Goal: Check status: Check status

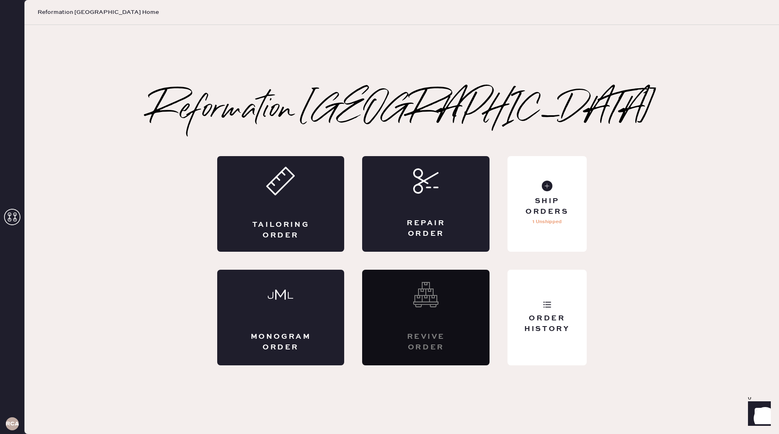
scroll to position [-1, 0]
click at [11, 428] on div "RCA" at bounding box center [12, 423] width 13 height 13
click at [16, 216] on use at bounding box center [12, 217] width 16 height 16
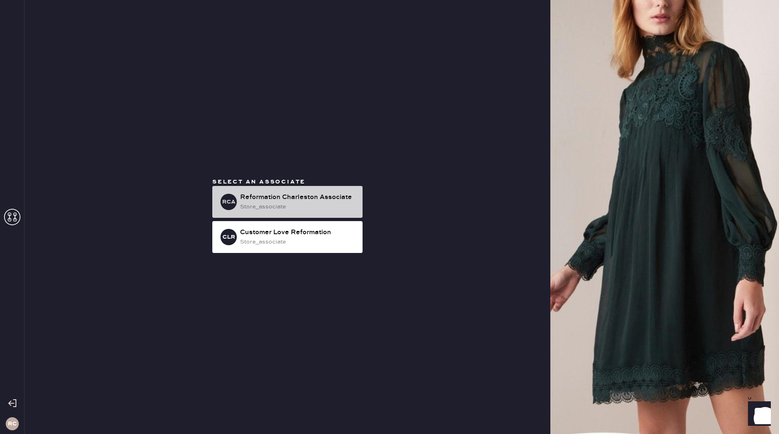
click at [329, 209] on div "store_associate" at bounding box center [298, 206] width 116 height 9
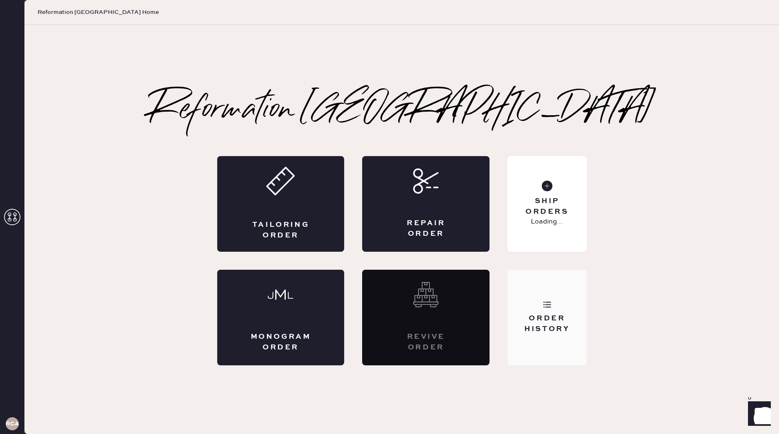
click at [559, 305] on div "Order History" at bounding box center [547, 317] width 79 height 96
click at [583, 238] on div "Ship Orders 1 Unshipped" at bounding box center [547, 204] width 79 height 96
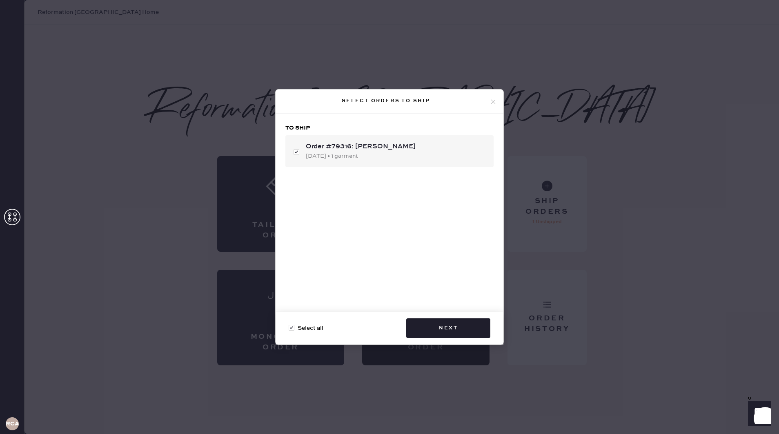
click at [494, 102] on icon at bounding box center [493, 101] width 7 height 7
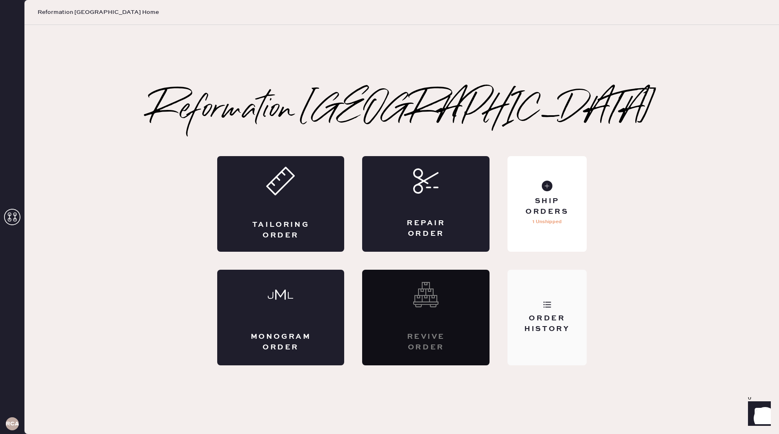
click at [537, 347] on div "Order History" at bounding box center [547, 317] width 79 height 96
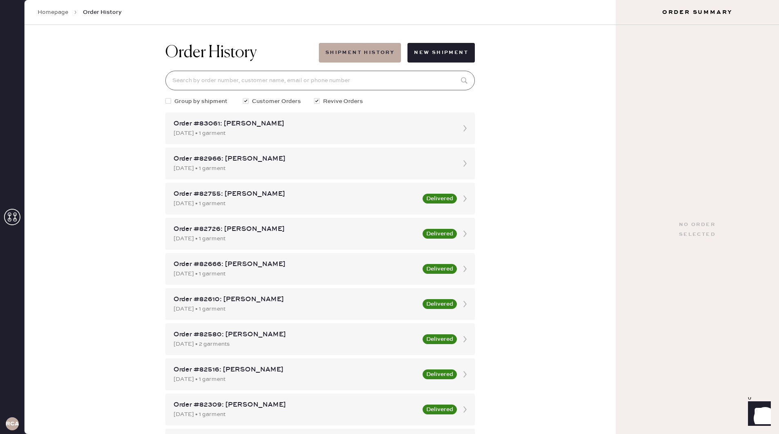
click at [294, 85] on input at bounding box center [319, 81] width 309 height 20
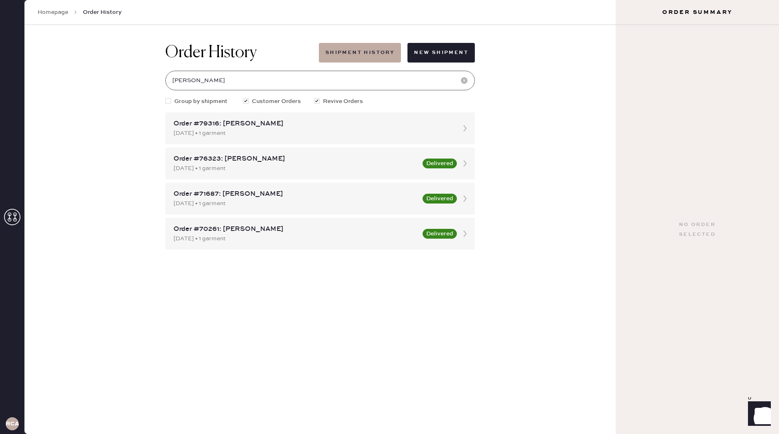
type input "[PERSON_NAME]"
drag, startPoint x: 294, startPoint y: 85, endPoint x: 364, endPoint y: 125, distance: 80.8
click at [364, 125] on div "Order #79316: [PERSON_NAME]" at bounding box center [313, 124] width 278 height 10
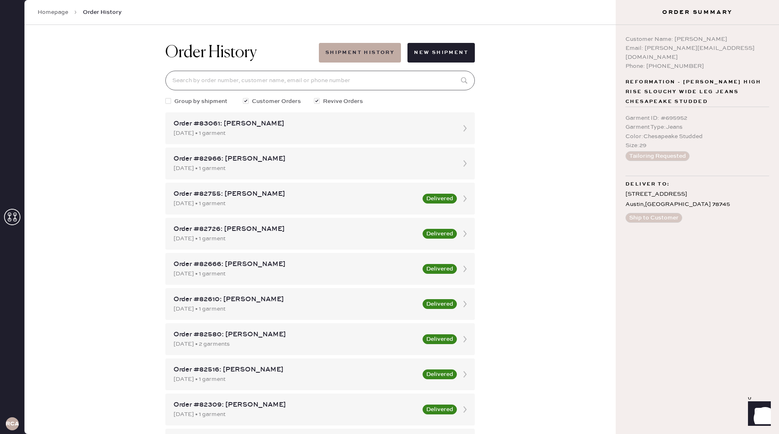
click at [265, 78] on input at bounding box center [319, 81] width 309 height 20
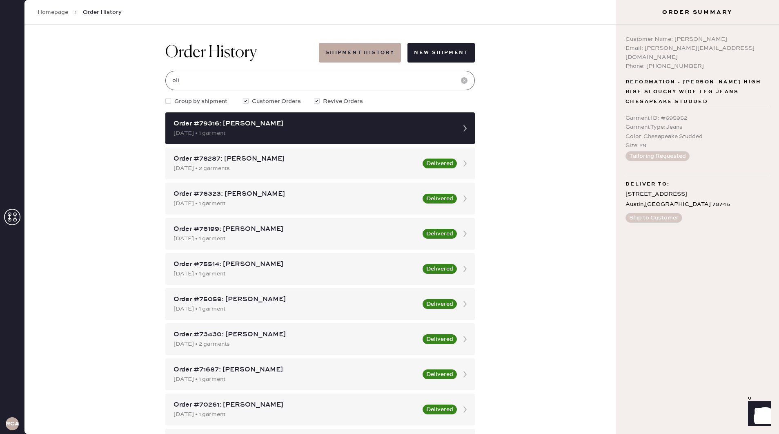
type input "oli"
click at [650, 91] on span "Reformation - [PERSON_NAME] High Rise Slouchy Wide Leg Jeans Chesapeake Studded" at bounding box center [698, 91] width 144 height 29
click at [657, 151] on button "Tailoring Requested" at bounding box center [658, 156] width 64 height 10
click at [236, 82] on input "oli" at bounding box center [319, 81] width 309 height 20
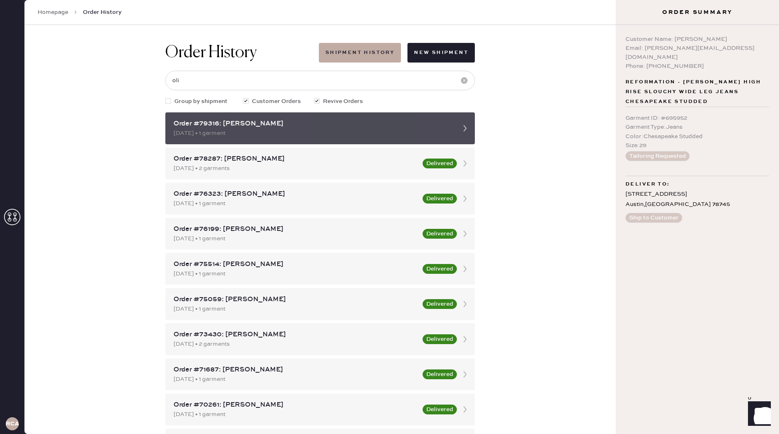
click at [464, 129] on icon at bounding box center [465, 128] width 16 height 16
click at [404, 134] on div "[DATE] • 1 garment" at bounding box center [313, 133] width 278 height 9
click at [345, 127] on div "Order #79316: [PERSON_NAME]" at bounding box center [313, 124] width 278 height 10
click at [251, 129] on div "[DATE] • 1 garment" at bounding box center [313, 133] width 278 height 9
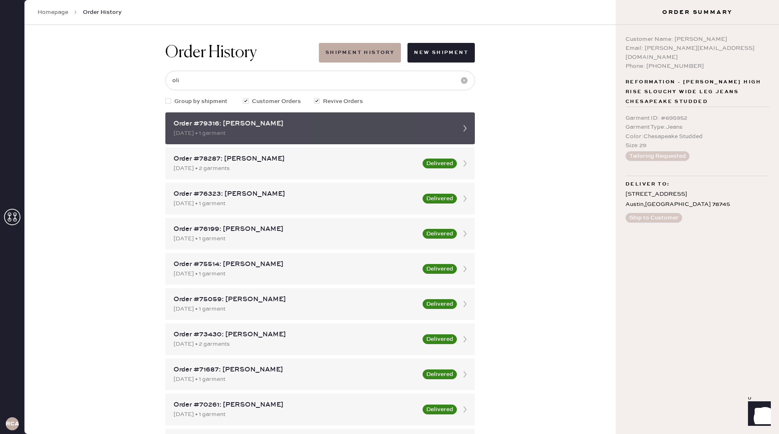
click at [251, 128] on div "Order #79316: [PERSON_NAME] [DATE] • 1 garment" at bounding box center [313, 128] width 278 height 19
click at [238, 128] on div "Order #79316: [PERSON_NAME]" at bounding box center [313, 124] width 278 height 10
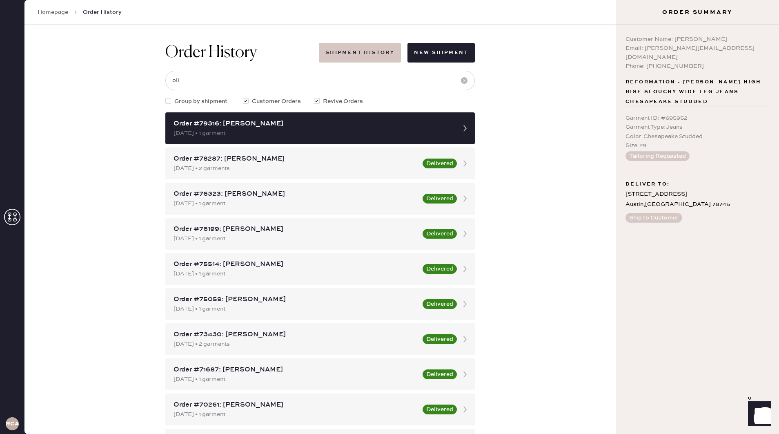
click at [351, 51] on button "Shipment History" at bounding box center [360, 53] width 82 height 20
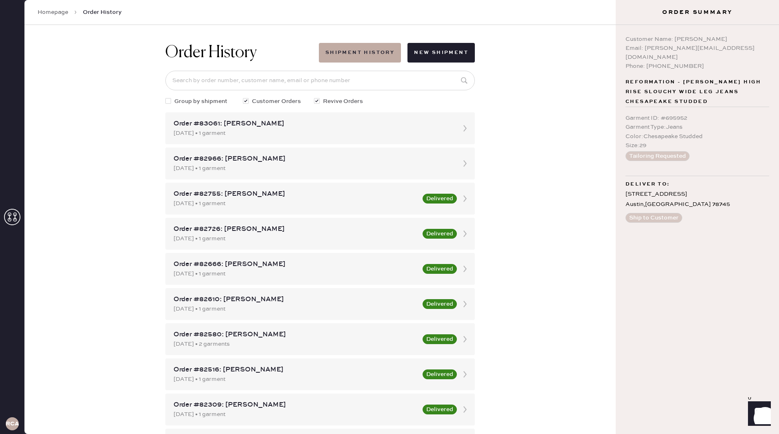
click at [50, 12] on link "Homepage" at bounding box center [53, 12] width 31 height 8
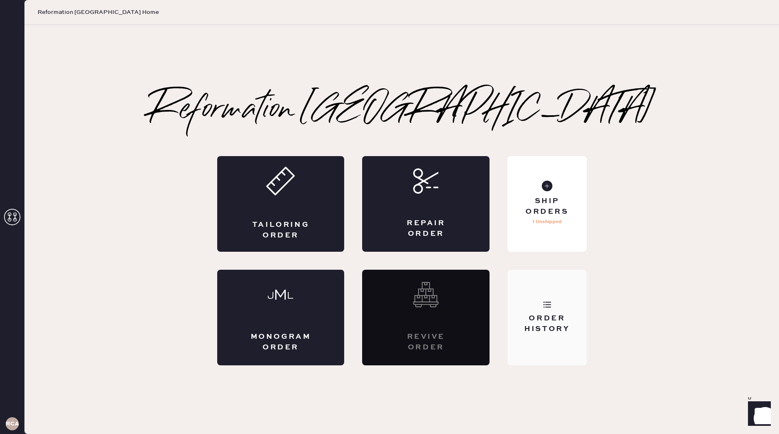
click at [561, 303] on div "Order History" at bounding box center [547, 317] width 79 height 96
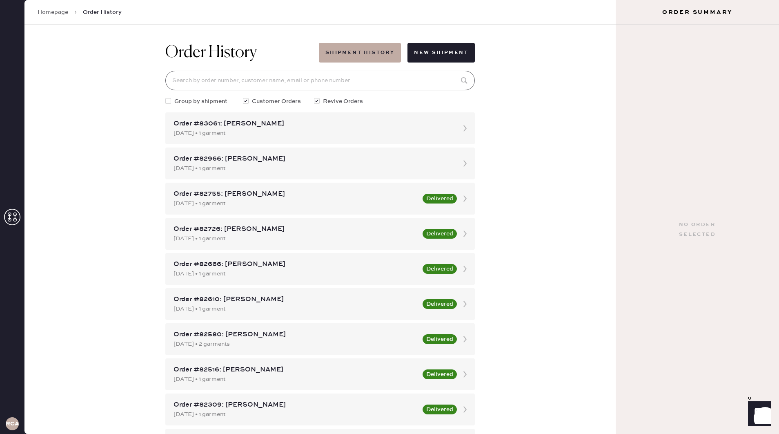
click at [352, 78] on input at bounding box center [319, 81] width 309 height 20
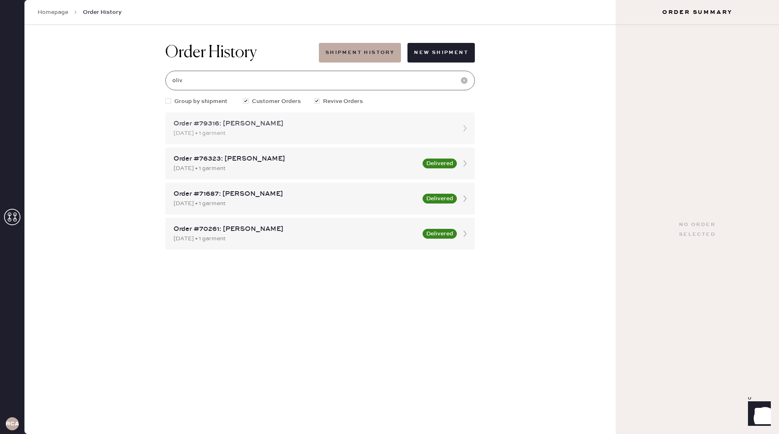
type input "oliv"
click at [307, 135] on div "[DATE] • 1 garment" at bounding box center [313, 133] width 278 height 9
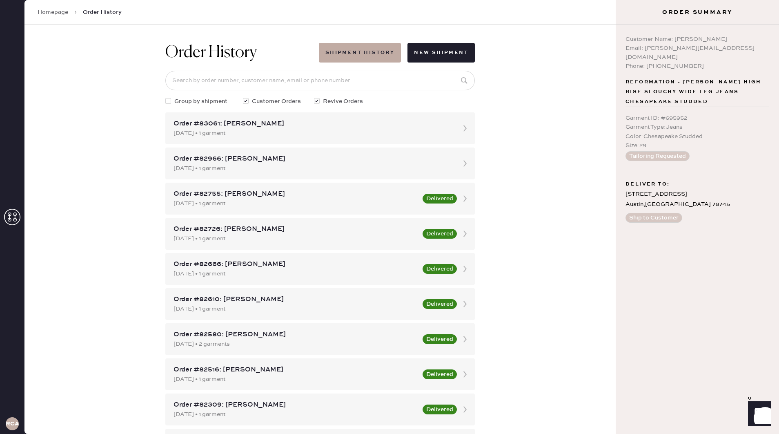
click at [661, 213] on button "Ship to Customer" at bounding box center [654, 218] width 57 height 10
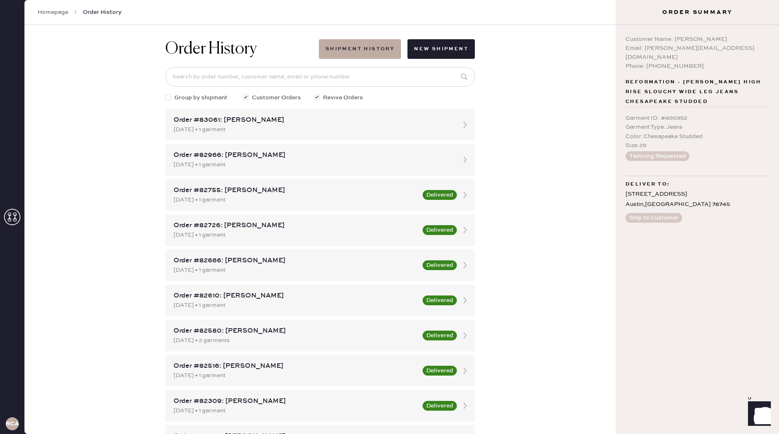
scroll to position [18, 0]
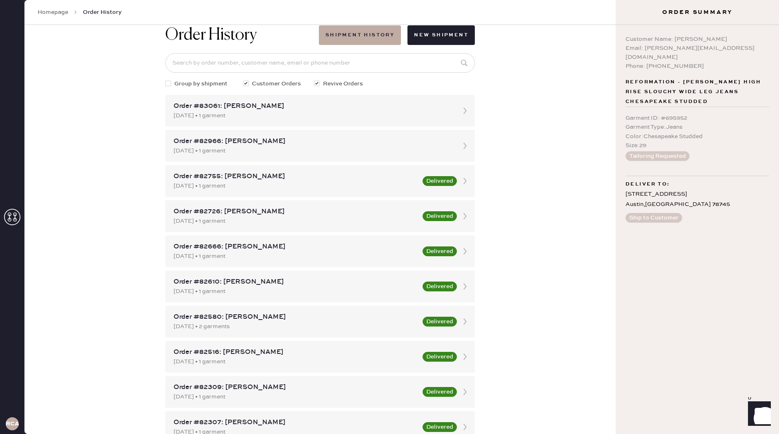
click at [558, 1] on div "Homepage Order History" at bounding box center [319, 12] width 591 height 25
